Goal: Obtain resource: Obtain resource

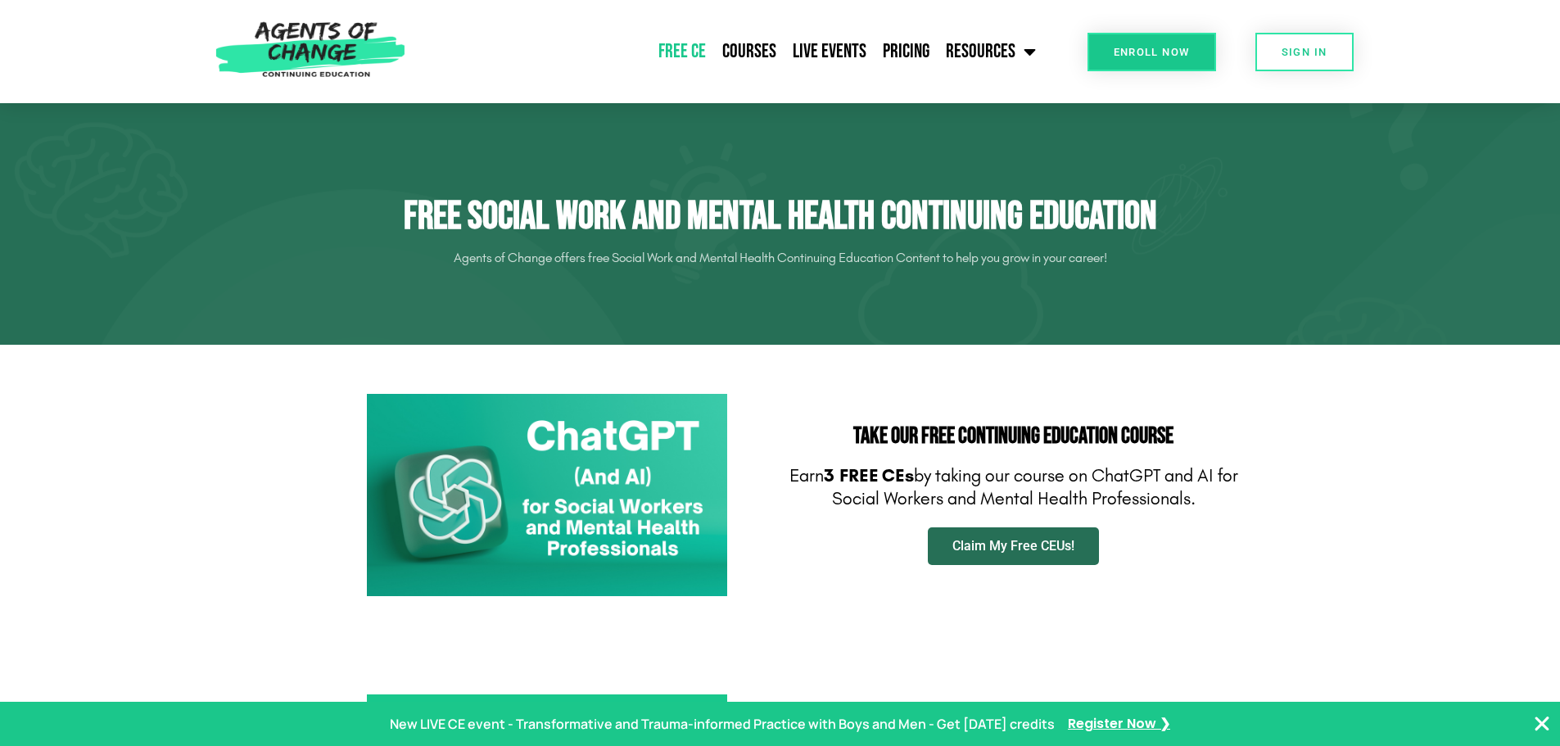
click at [1040, 540] on span "Claim My Free CEUs!" at bounding box center [1014, 546] width 122 height 13
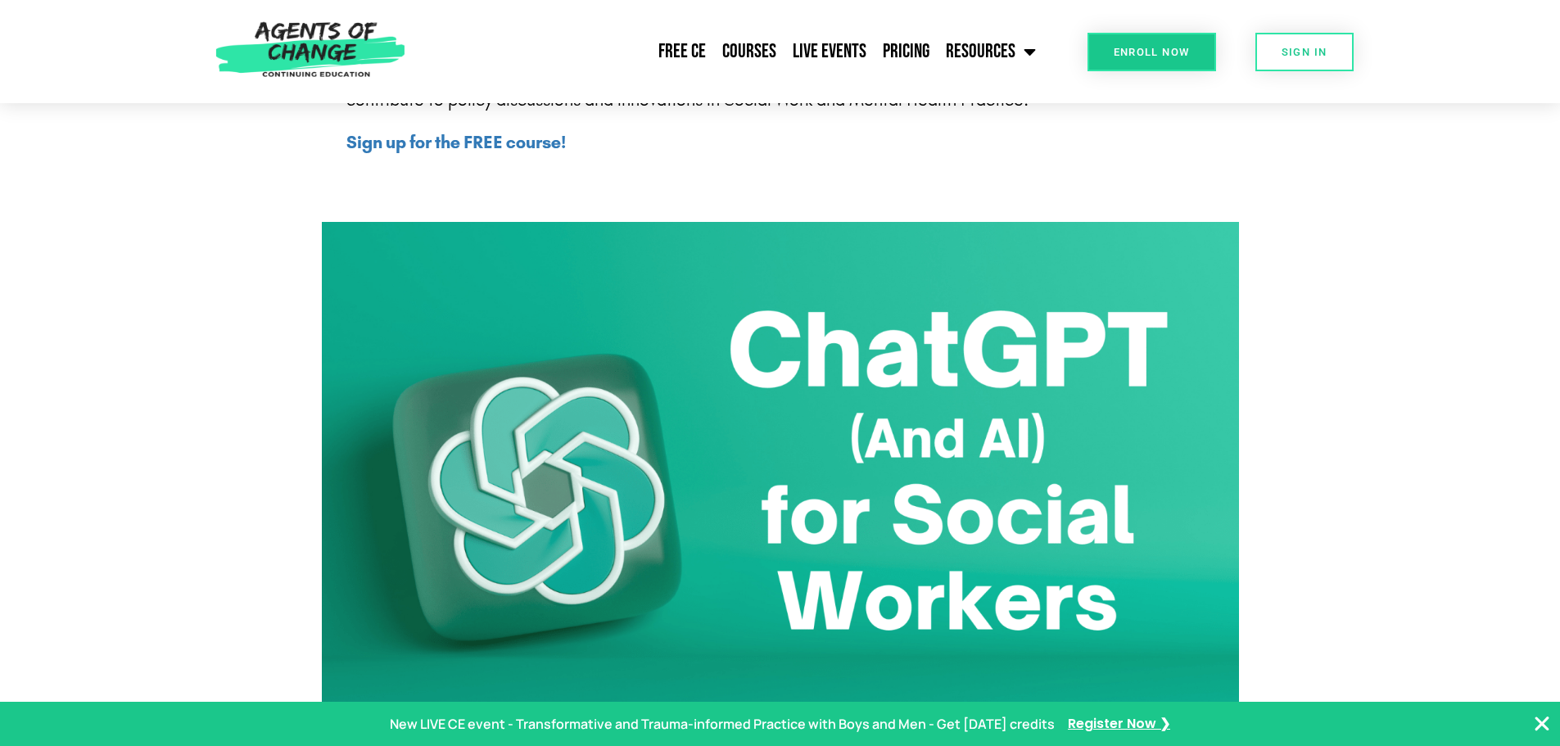
scroll to position [819, 0]
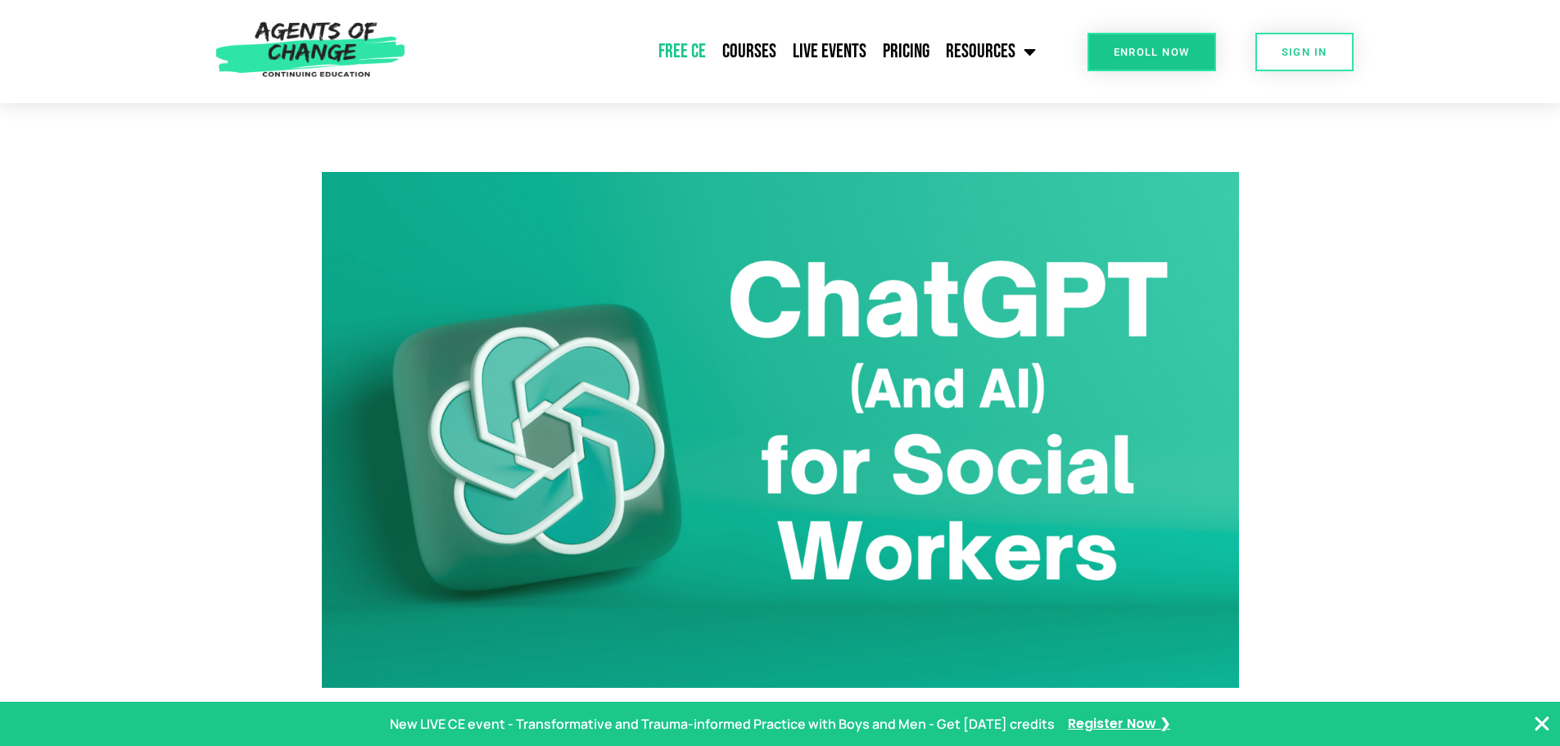
click at [684, 51] on link "Free CE" at bounding box center [682, 51] width 64 height 41
